Goal: Transaction & Acquisition: Download file/media

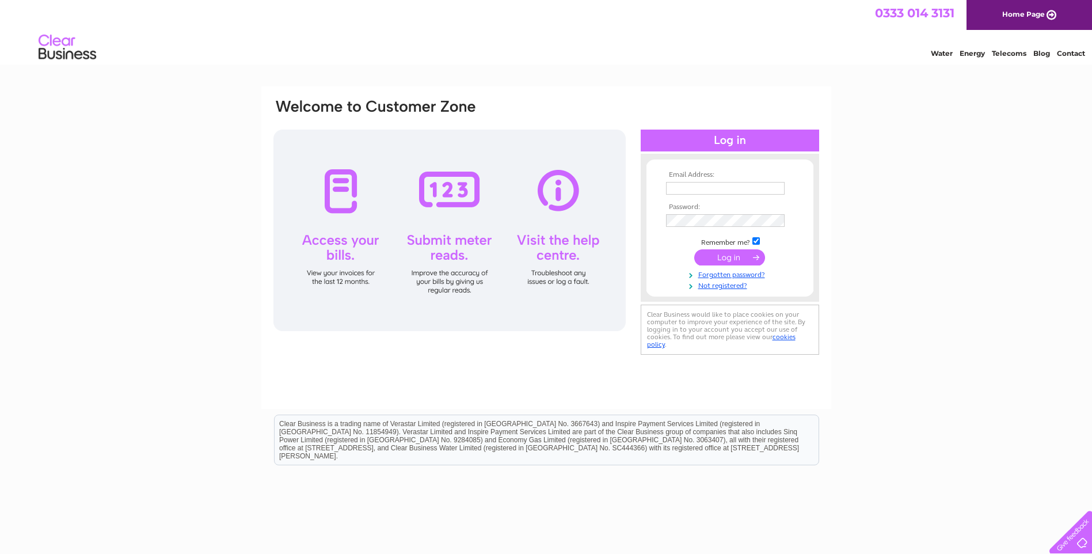
type input "admin@brucejackson.co.uk"
click at [711, 255] on input "submit" at bounding box center [729, 257] width 71 height 16
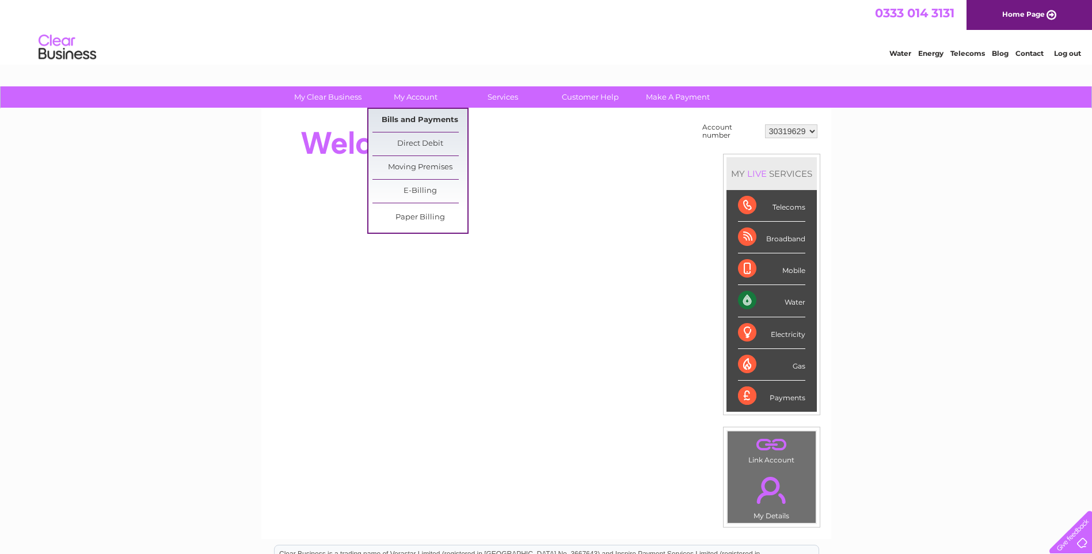
click at [413, 118] on link "Bills and Payments" at bounding box center [420, 120] width 95 height 23
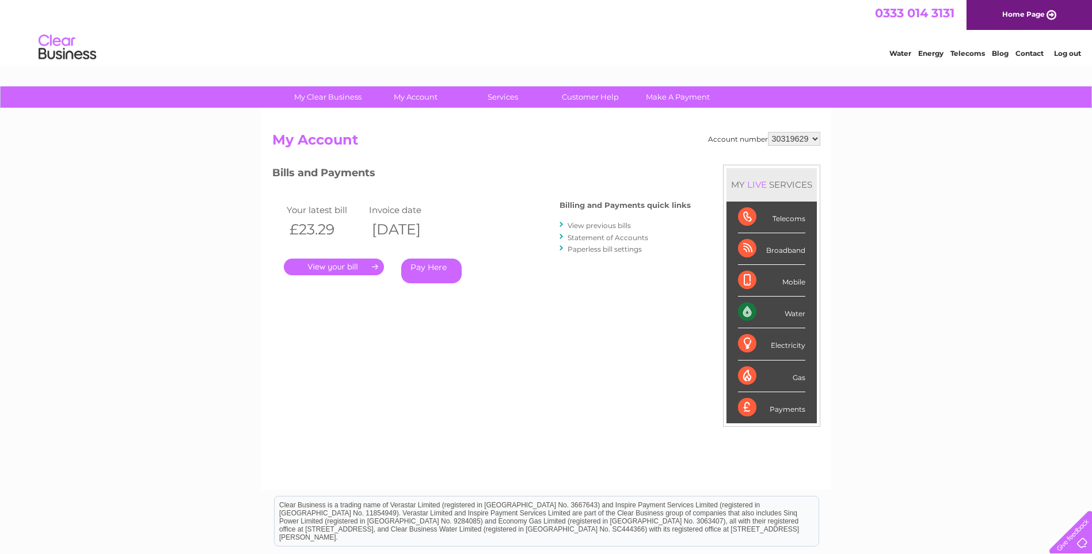
click at [359, 269] on link "." at bounding box center [334, 267] width 100 height 17
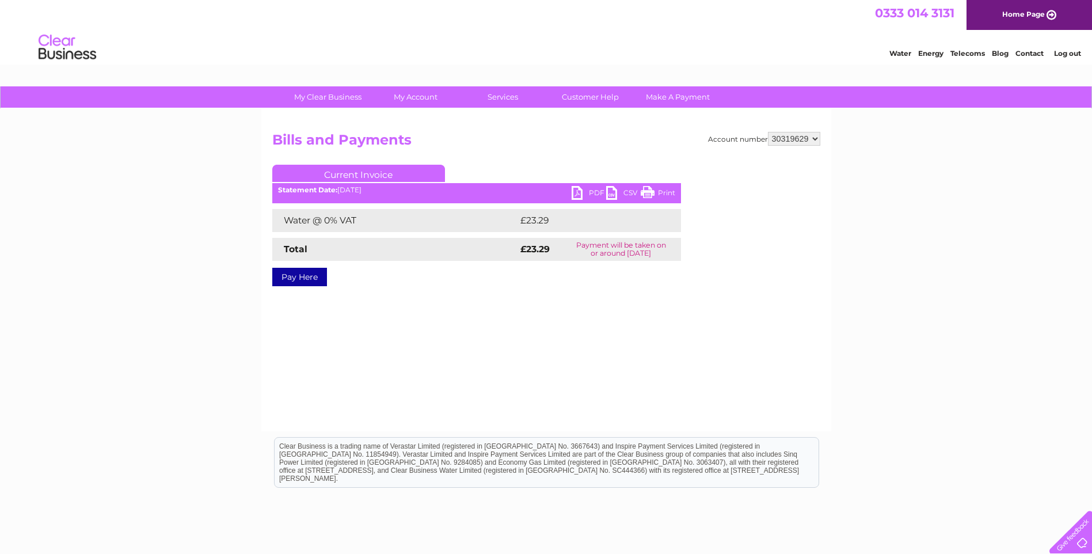
click at [576, 191] on link "PDF" at bounding box center [589, 194] width 35 height 17
click at [789, 138] on select "30319629 30319632 30319637" at bounding box center [794, 139] width 52 height 14
select select "30319632"
click at [768, 132] on select "30319629 30319632 30319637" at bounding box center [794, 139] width 52 height 14
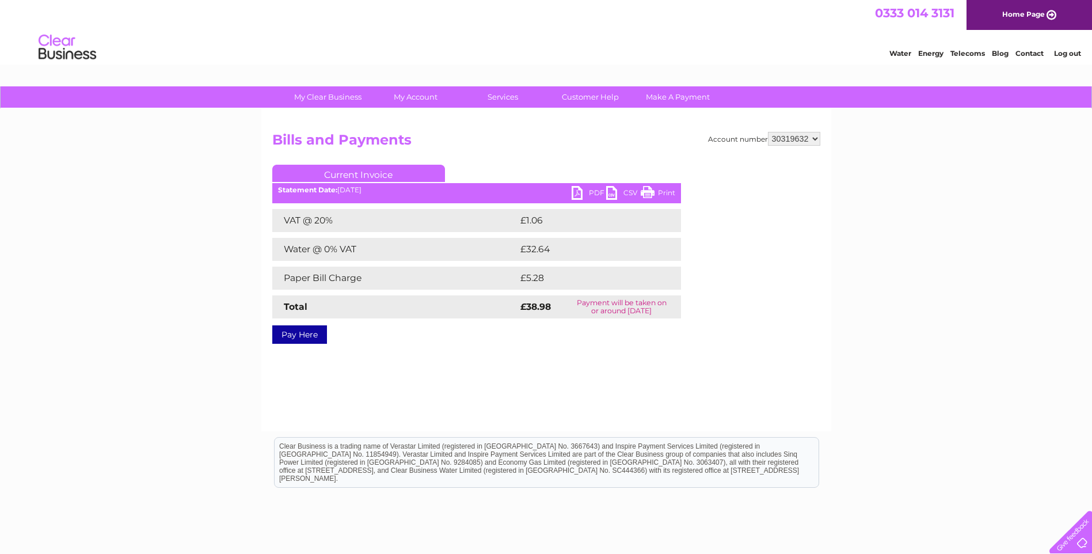
click at [570, 196] on div "PDF CSV Print Statement Date: 04/08/2025" at bounding box center [476, 194] width 409 height 17
click at [579, 191] on link "PDF" at bounding box center [589, 194] width 35 height 17
click at [784, 136] on select "30319629 30319632 30319637" at bounding box center [794, 139] width 52 height 14
select select "30319637"
click at [768, 132] on select "30319629 30319632 30319637" at bounding box center [794, 139] width 52 height 14
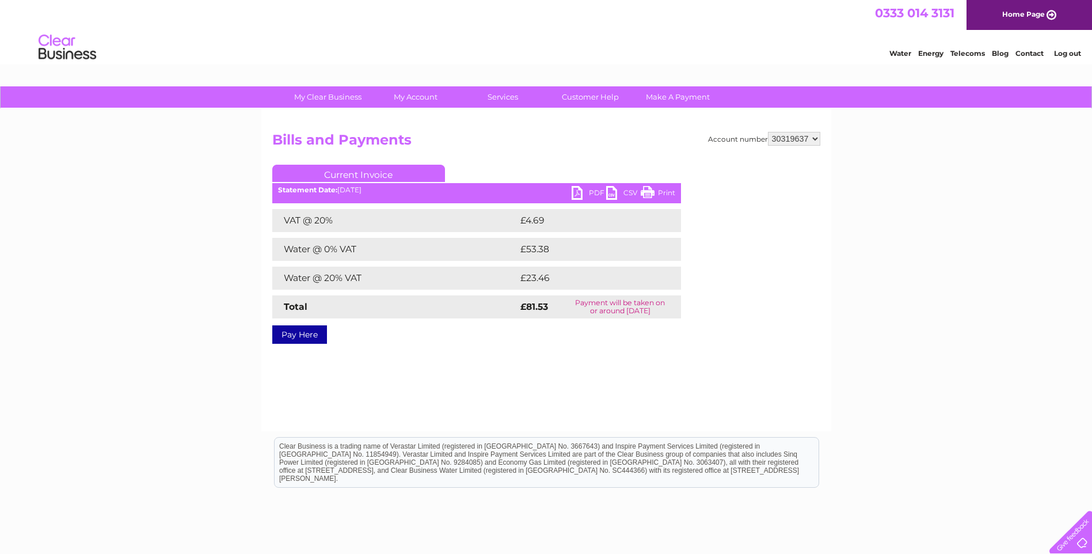
click at [795, 139] on select "30319629 30319632 30319637" at bounding box center [794, 139] width 52 height 14
click at [583, 192] on link "PDF" at bounding box center [589, 194] width 35 height 17
click at [1060, 51] on link "Log out" at bounding box center [1067, 53] width 27 height 9
